Goal: Task Accomplishment & Management: Use online tool/utility

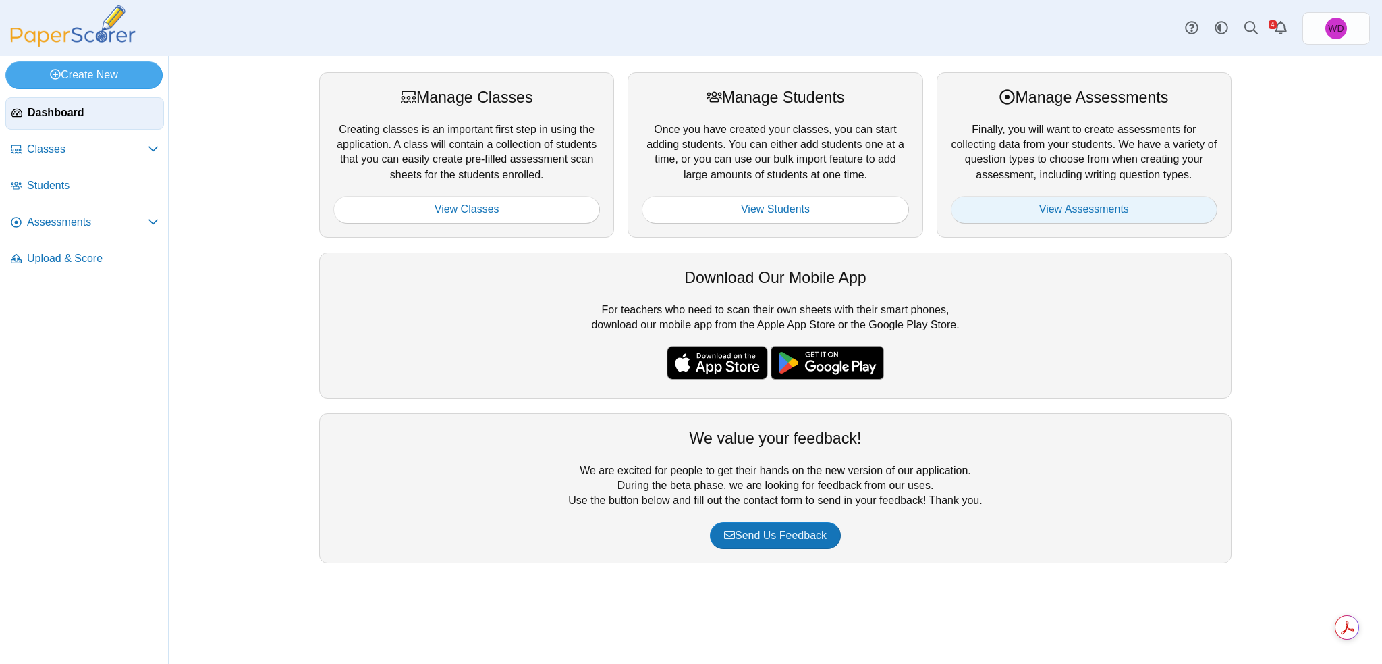
click at [1056, 207] on link "View Assessments" at bounding box center [1084, 209] width 267 height 27
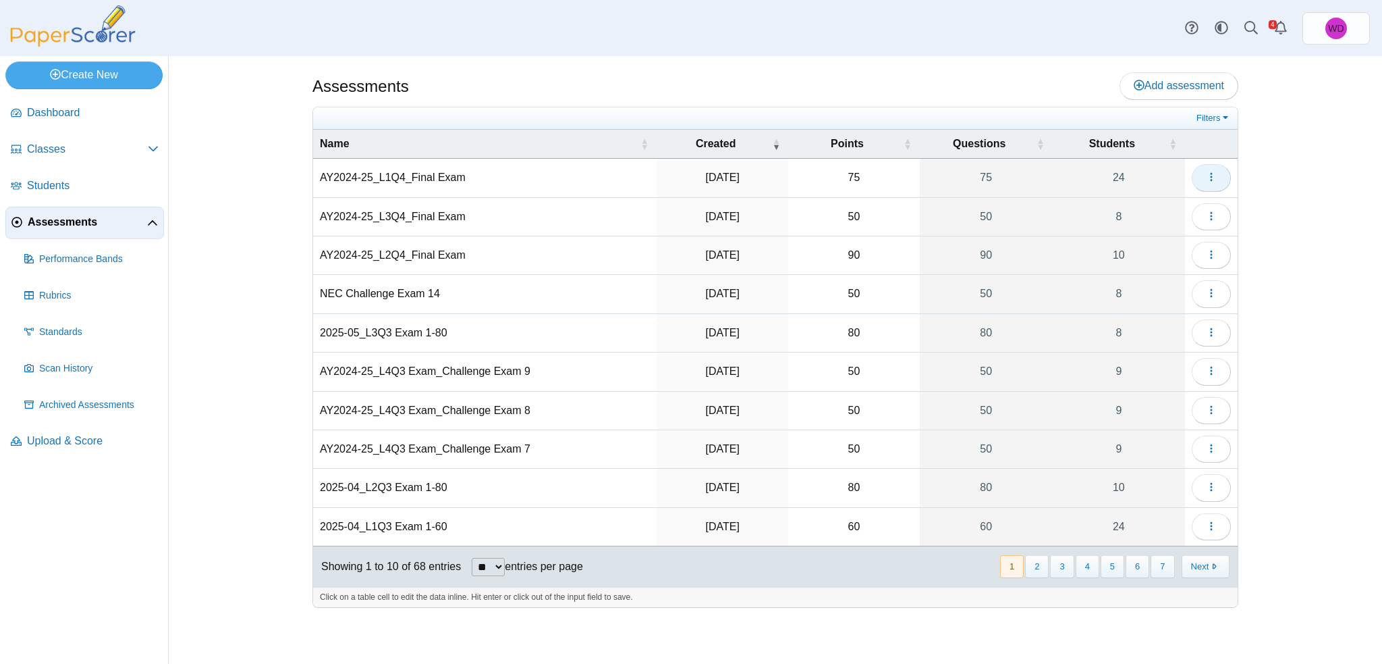
click at [1210, 180] on icon "button" at bounding box center [1211, 176] width 11 height 11
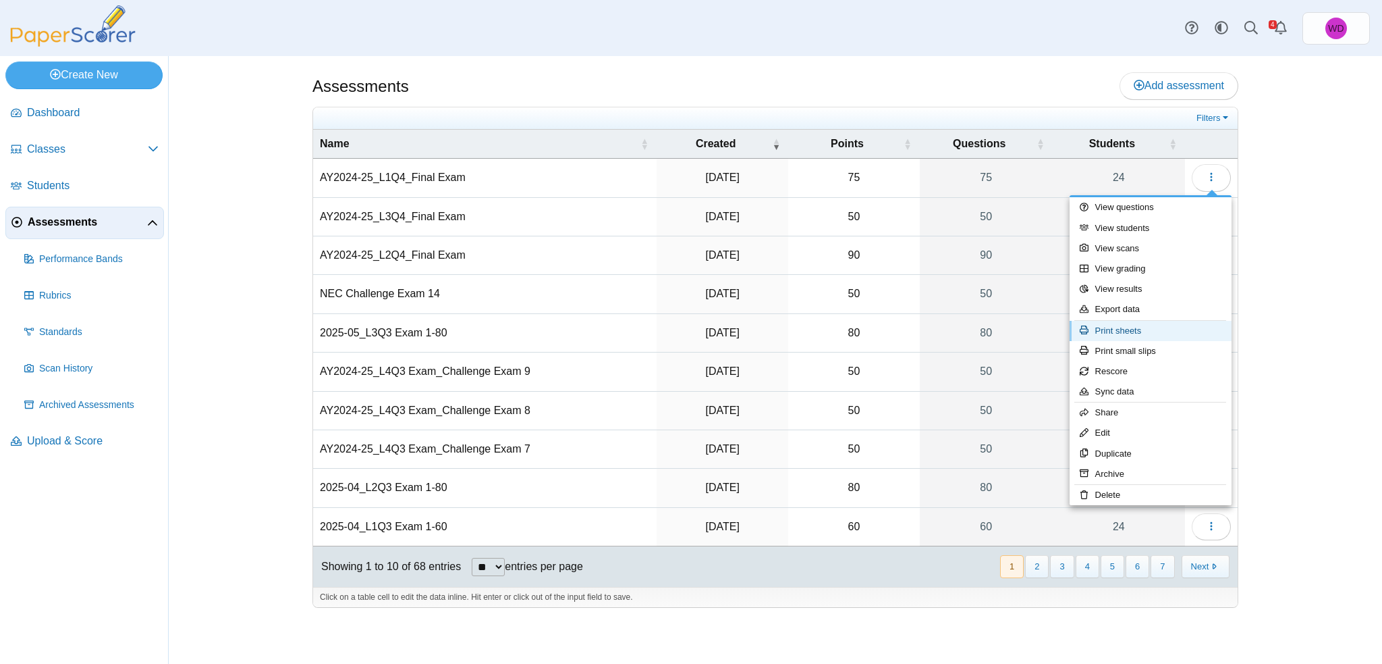
click at [1113, 333] on link "Print sheets" at bounding box center [1151, 331] width 162 height 20
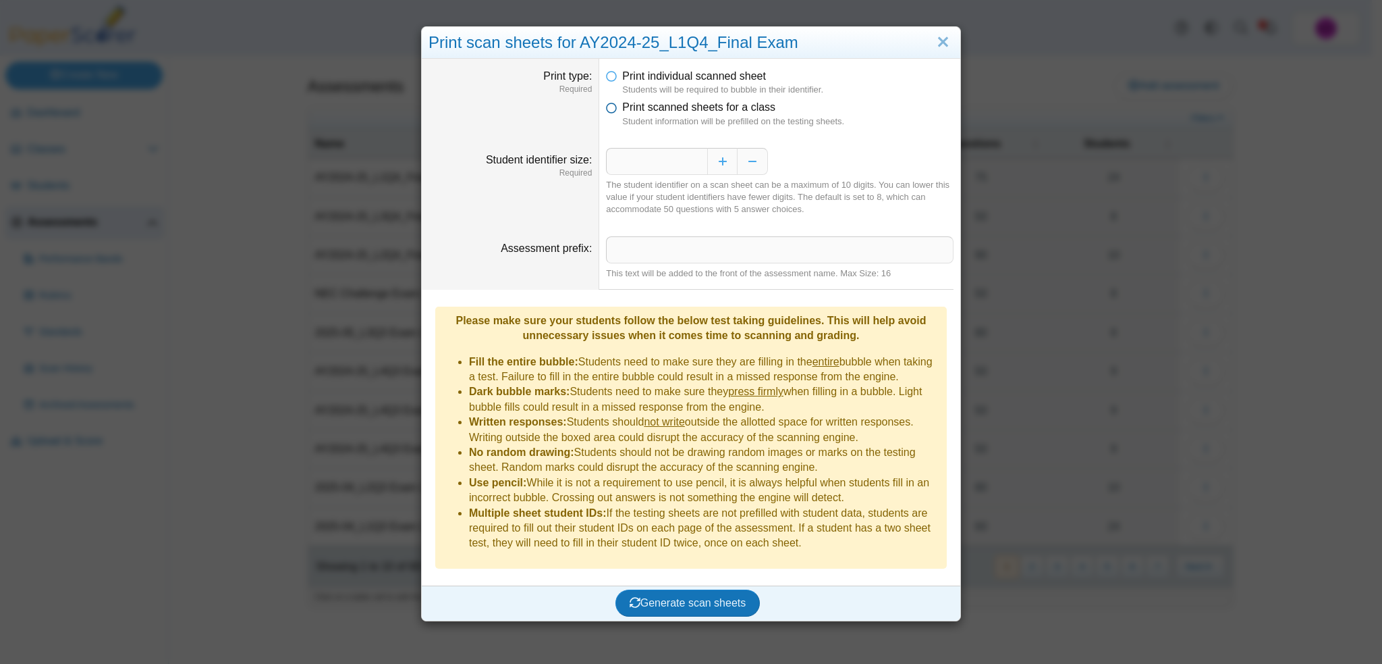
click at [626, 106] on span "Print scanned sheets for a class" at bounding box center [698, 106] width 153 height 11
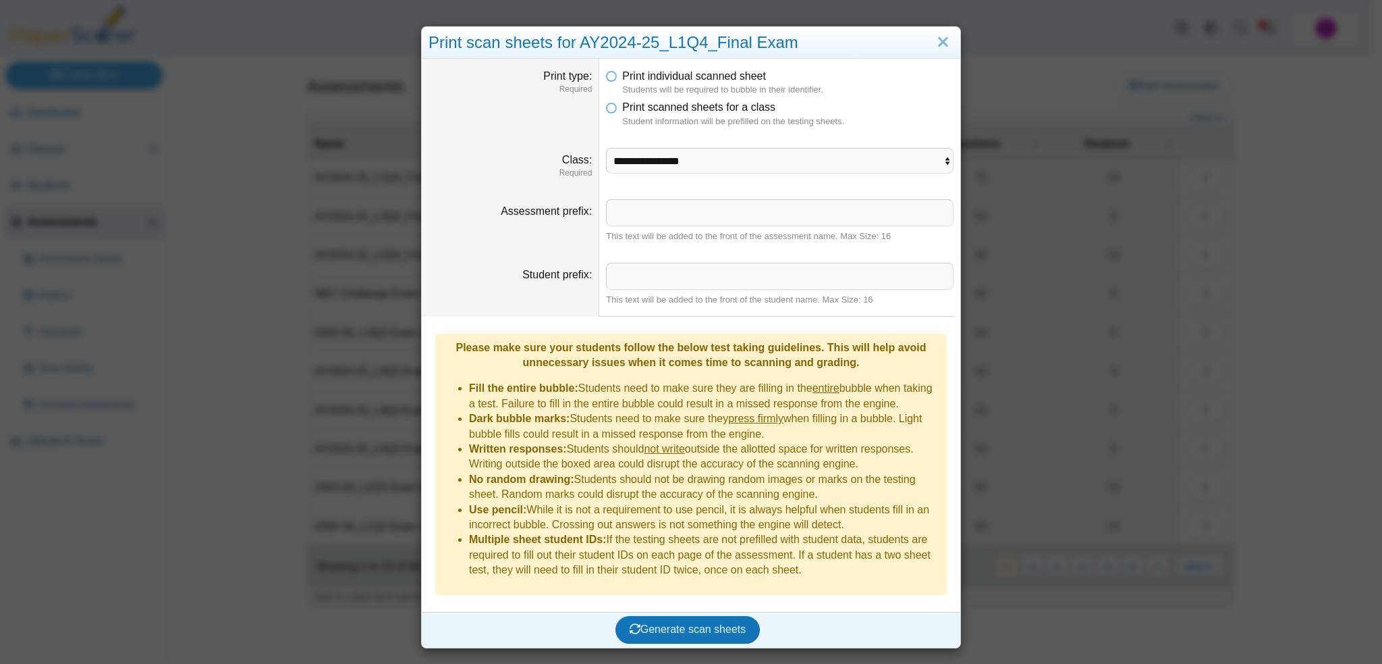
click at [699, 230] on div "This text will be added to the front of the assessment name. Max Size: 16" at bounding box center [780, 236] width 348 height 12
click at [688, 165] on select "**********" at bounding box center [780, 161] width 348 height 26
select select "**********"
click at [606, 148] on select "**********" at bounding box center [780, 161] width 348 height 26
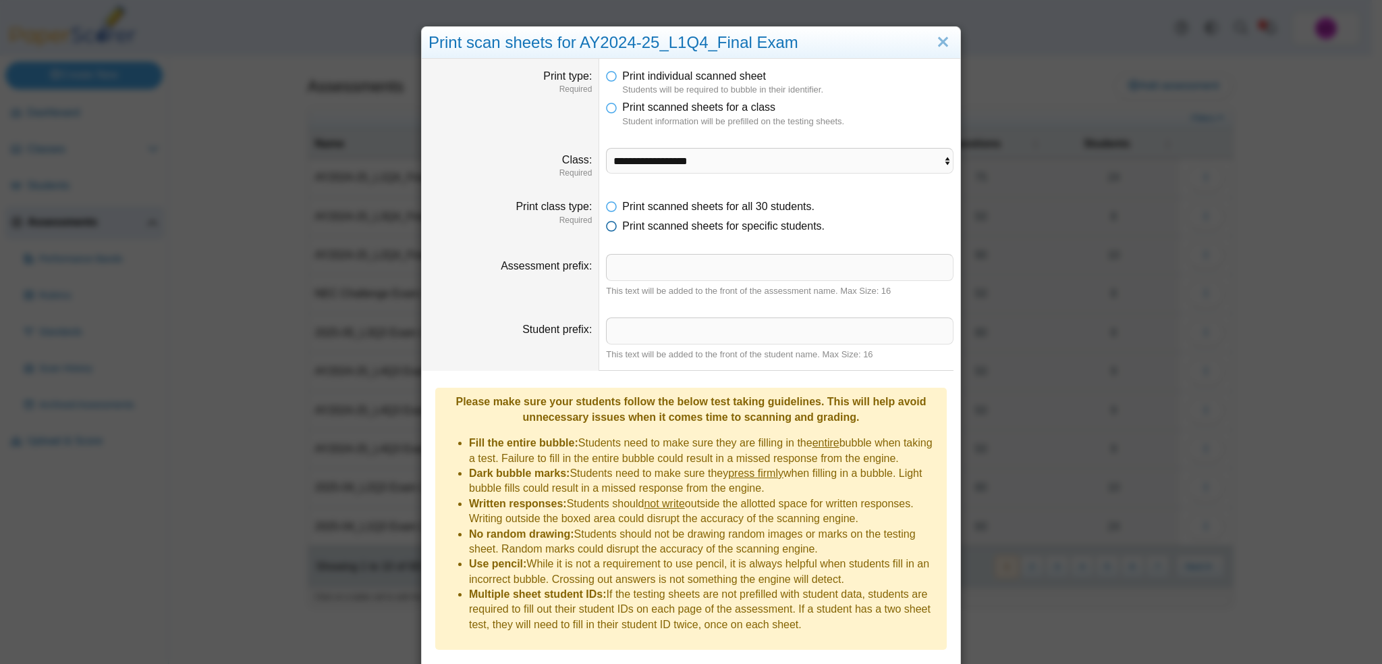
click at [776, 224] on span "Print scanned sheets for specific students." at bounding box center [723, 225] width 203 height 11
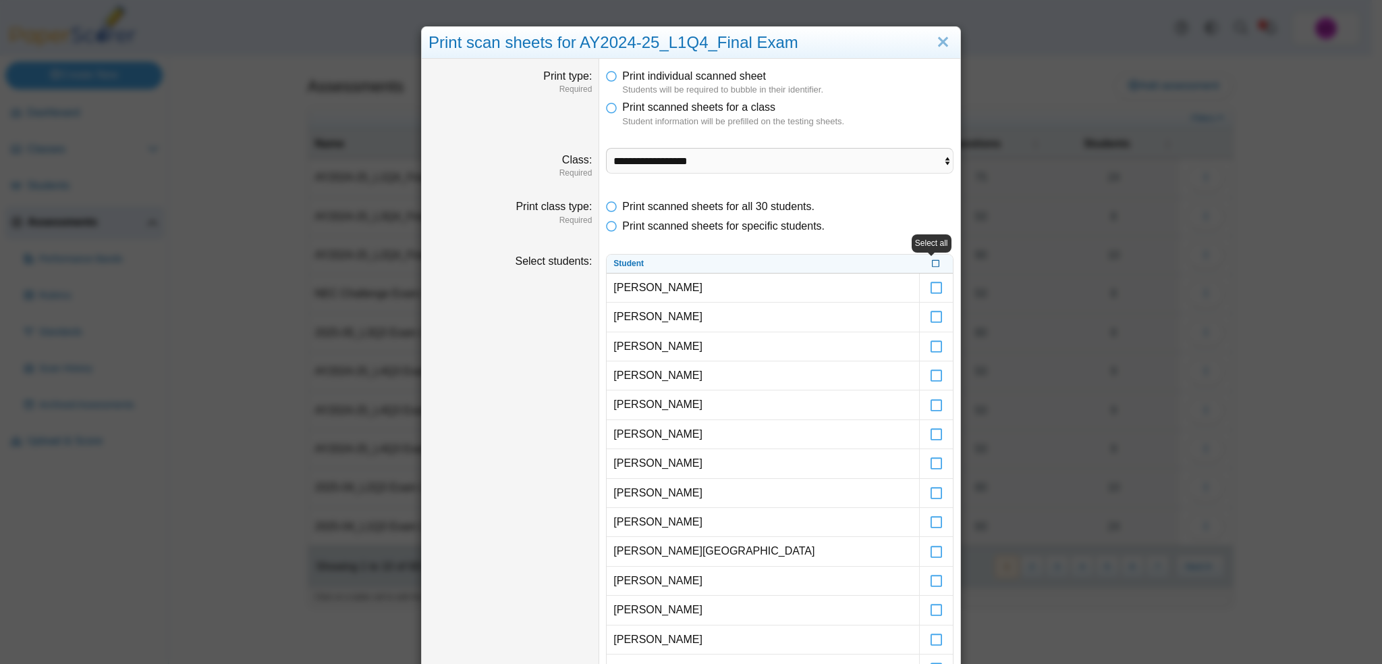
click at [932, 263] on icon at bounding box center [936, 262] width 8 height 7
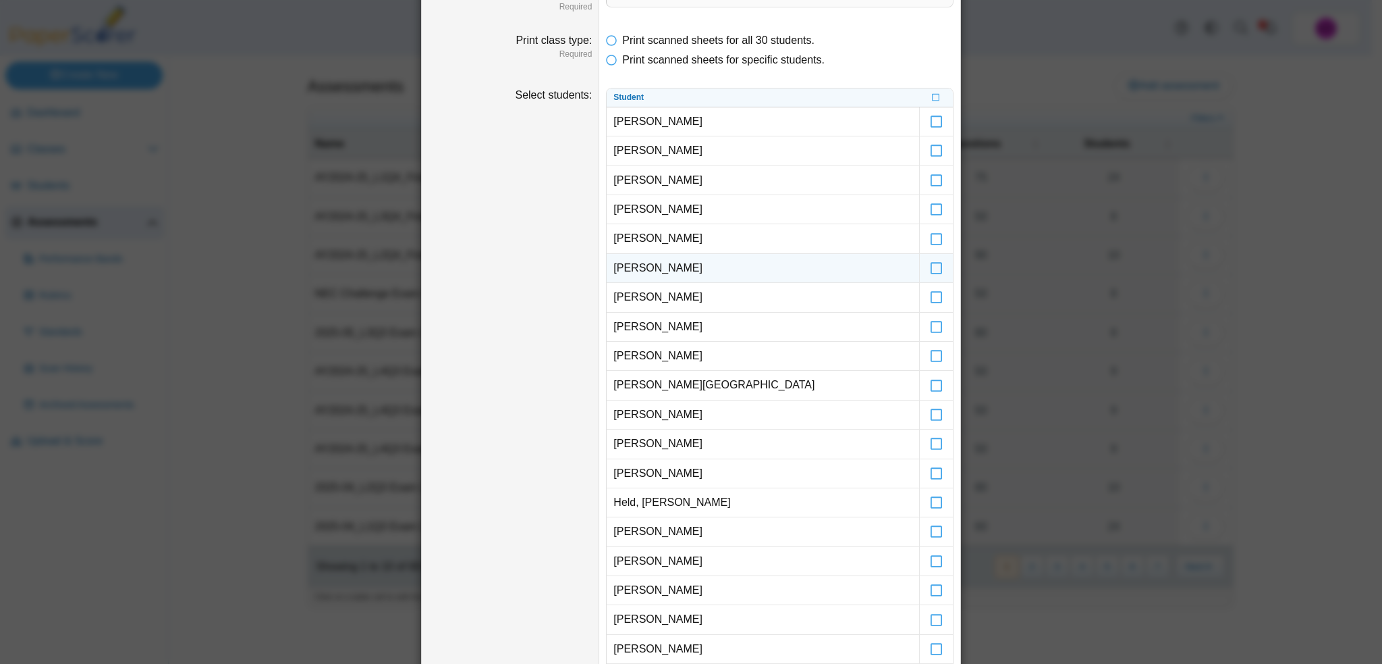
scroll to position [270, 0]
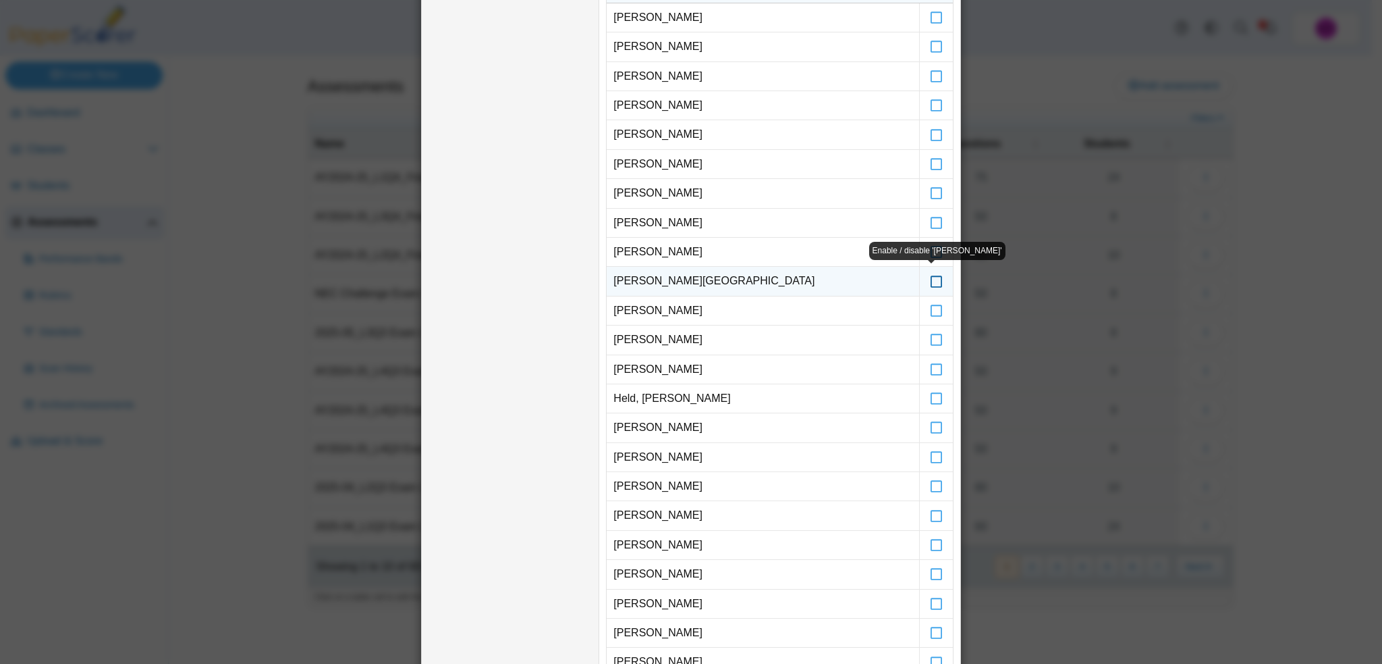
click at [931, 280] on icon at bounding box center [937, 275] width 14 height 12
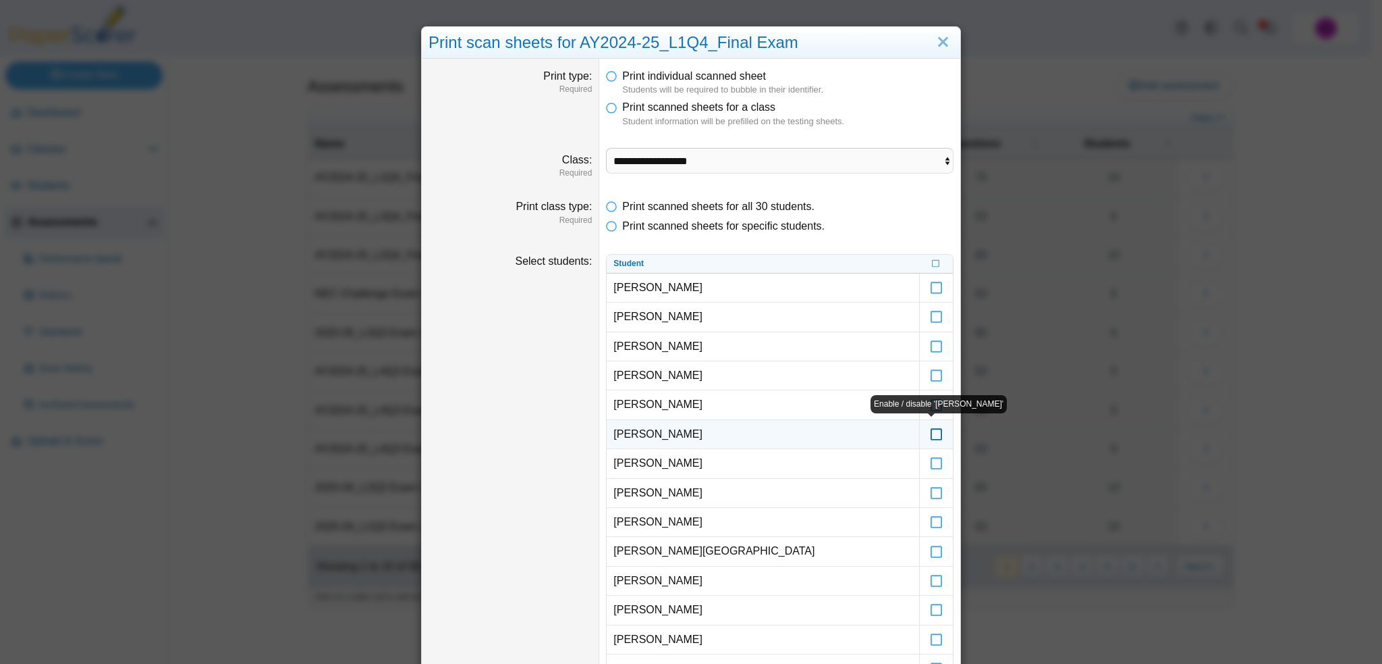
click at [932, 429] on icon at bounding box center [937, 428] width 14 height 12
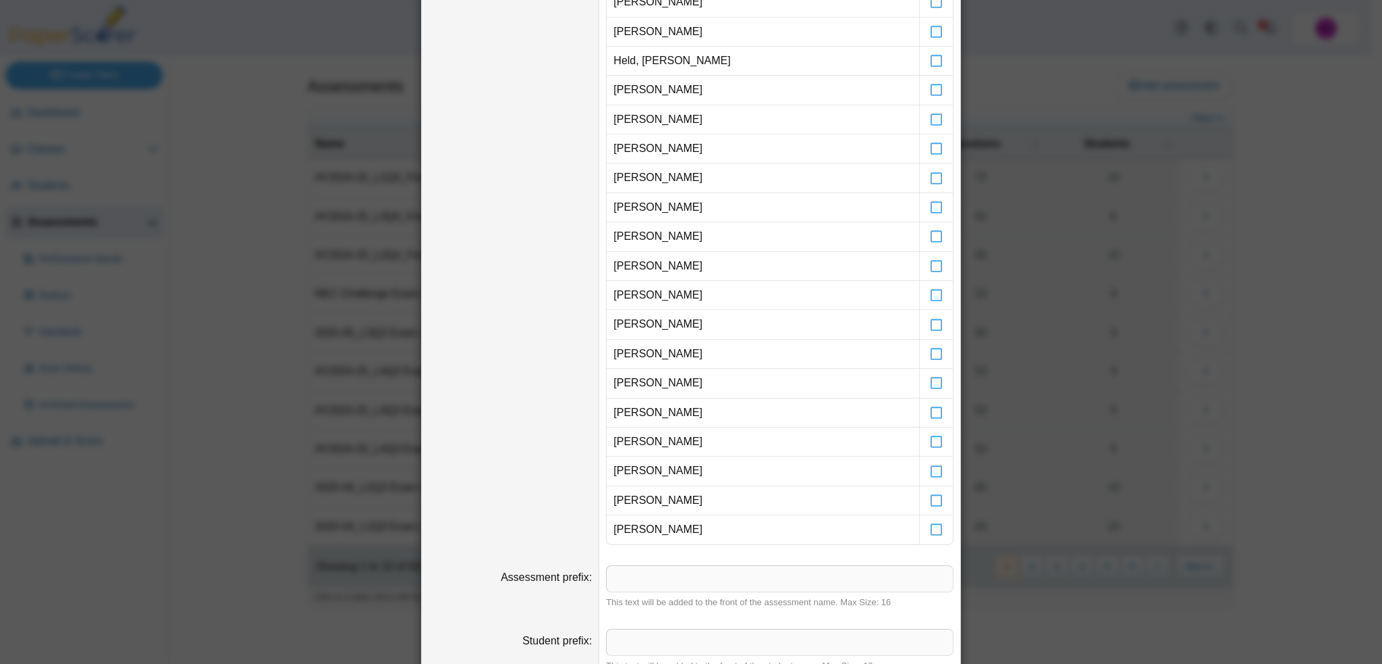
scroll to position [937, 0]
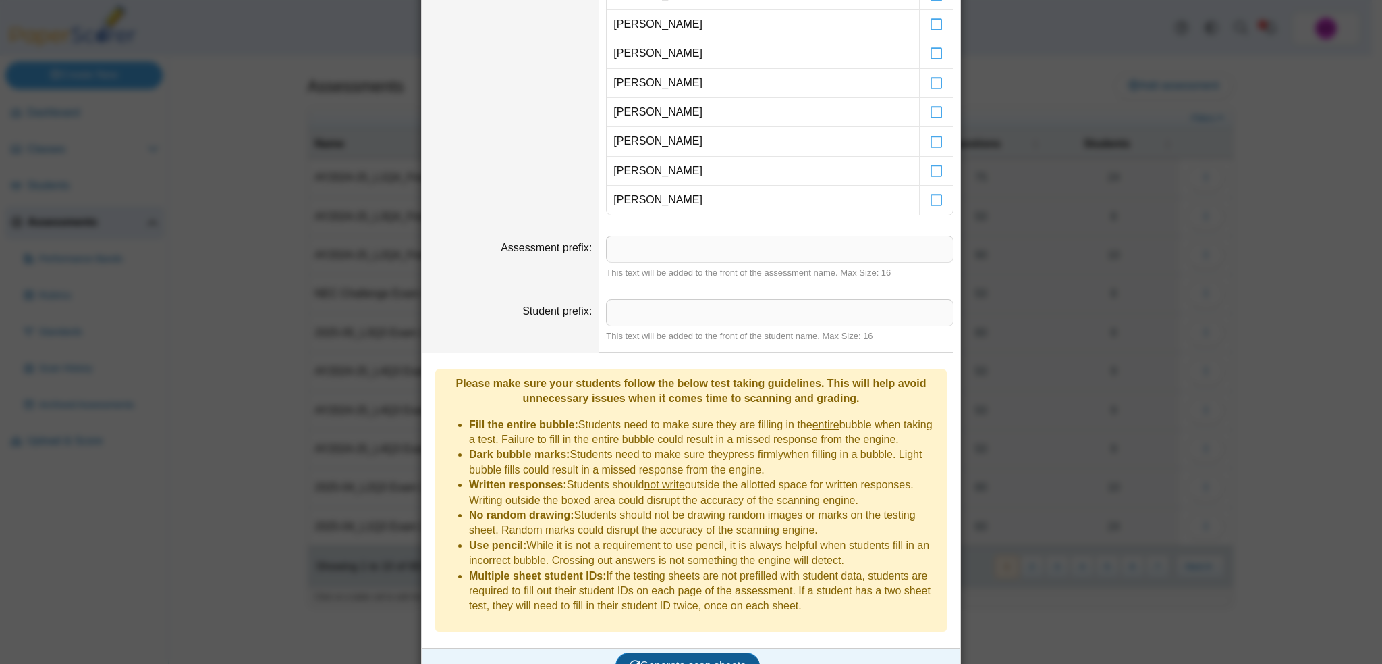
click at [672, 659] on span "Generate scan sheets" at bounding box center [688, 664] width 117 height 11
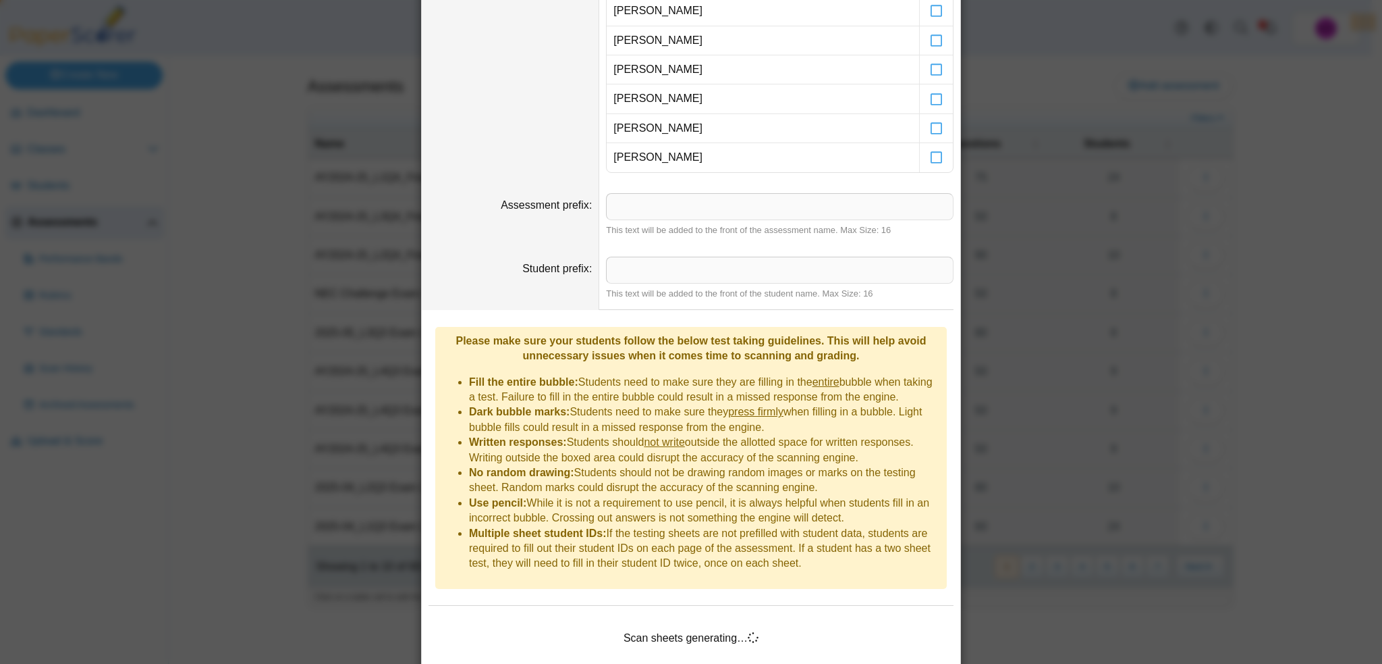
scroll to position [1002, 0]
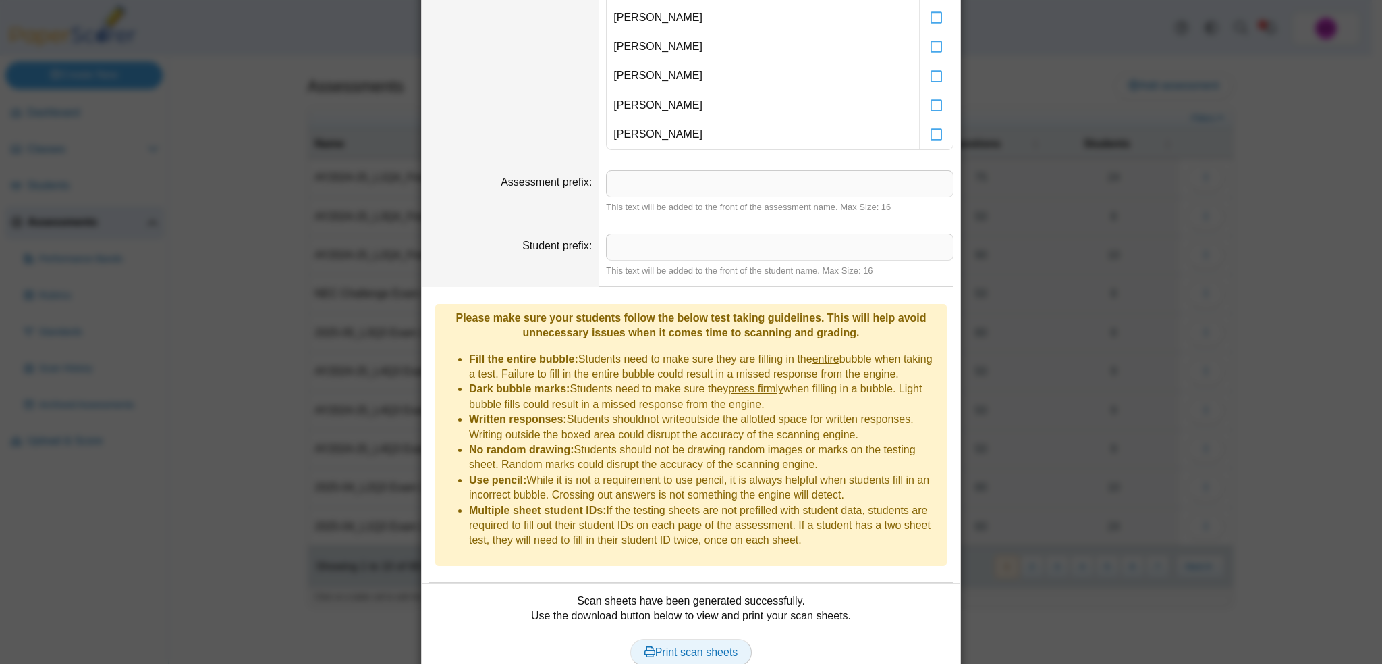
click at [666, 646] on span "Print scan sheets" at bounding box center [692, 651] width 94 height 11
